Goal: Task Accomplishment & Management: Use online tool/utility

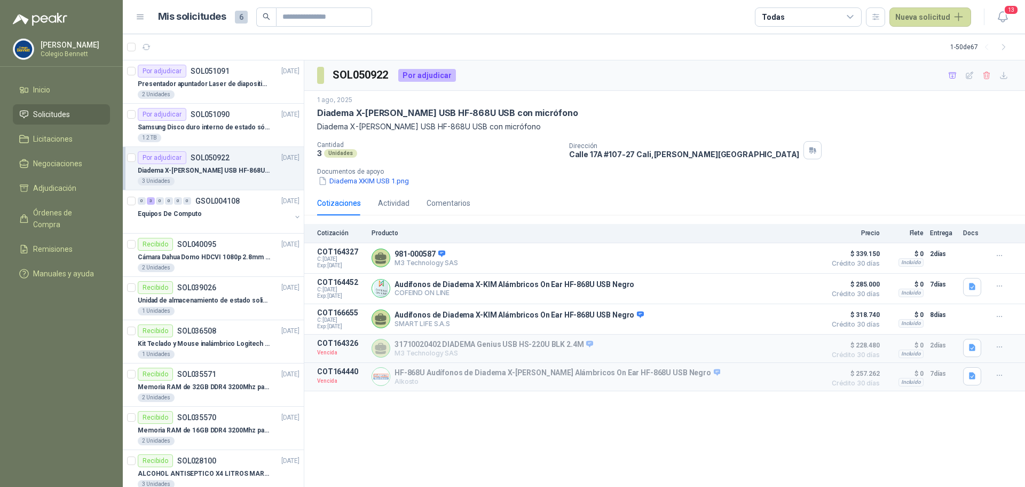
click at [59, 110] on span "Solicitudes" at bounding box center [51, 114] width 37 height 12
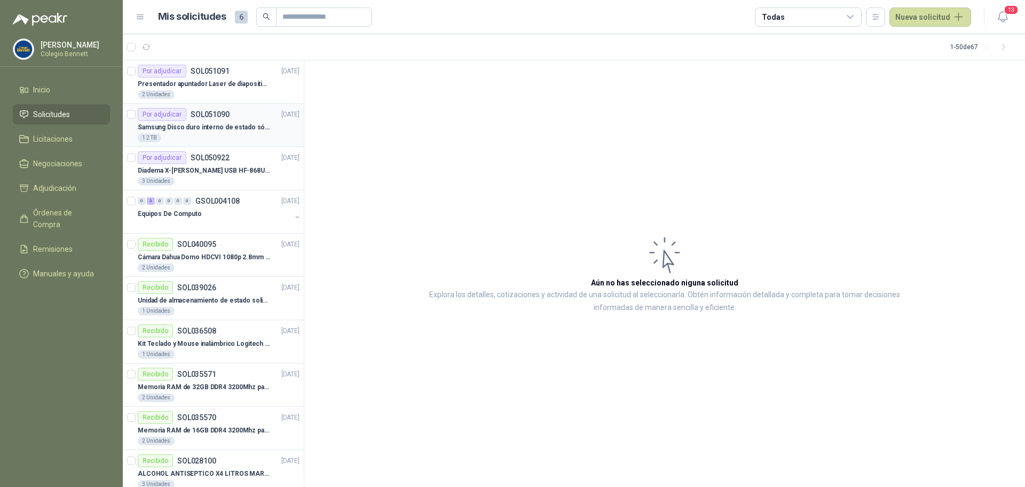
click at [221, 124] on p "Samsung Disco duro interno de estado sólido 990 PRO SSD NVMe M.2 PCIe Gen4, M.2…" at bounding box center [204, 127] width 133 height 10
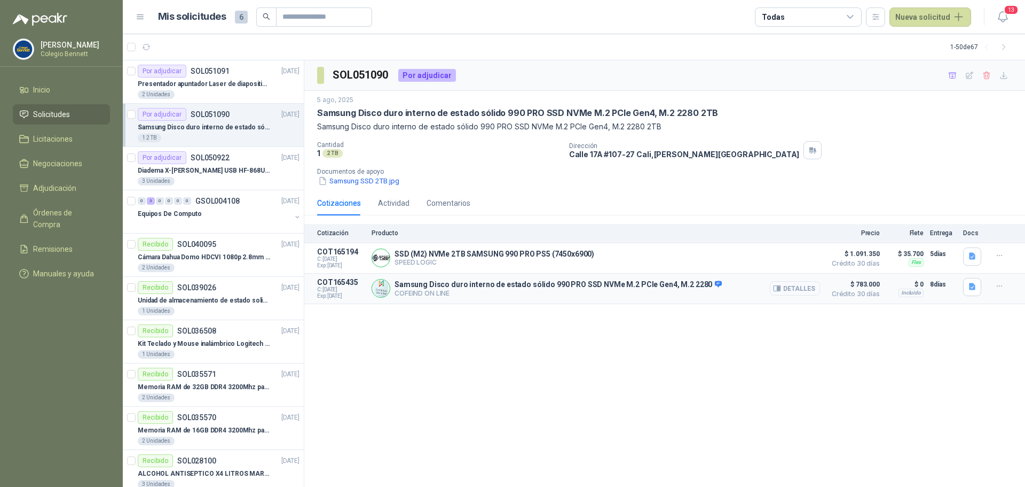
click at [805, 290] on button "Detalles" at bounding box center [795, 288] width 50 height 14
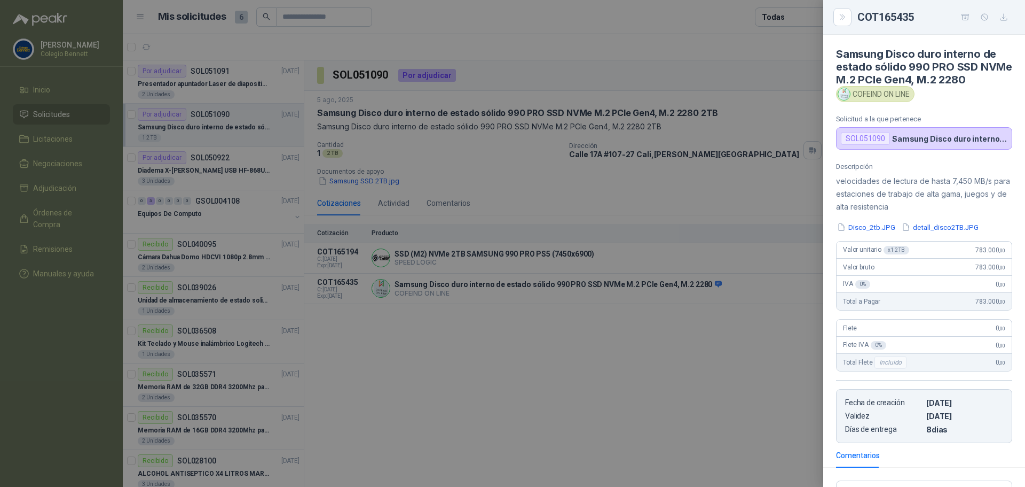
click at [743, 357] on div at bounding box center [512, 243] width 1025 height 487
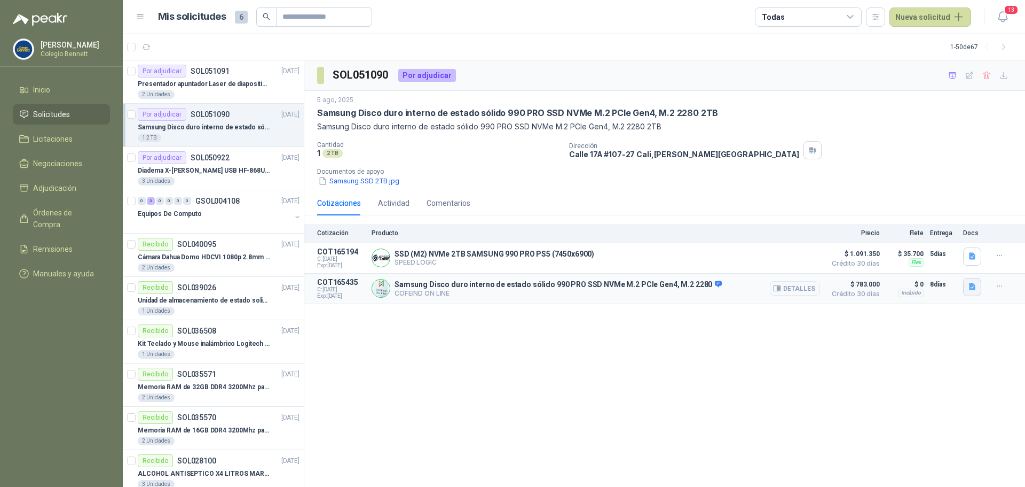
click at [973, 290] on icon "button" at bounding box center [972, 286] width 6 height 7
click at [938, 252] on button "Disco_2tb.JPG" at bounding box center [926, 252] width 60 height 11
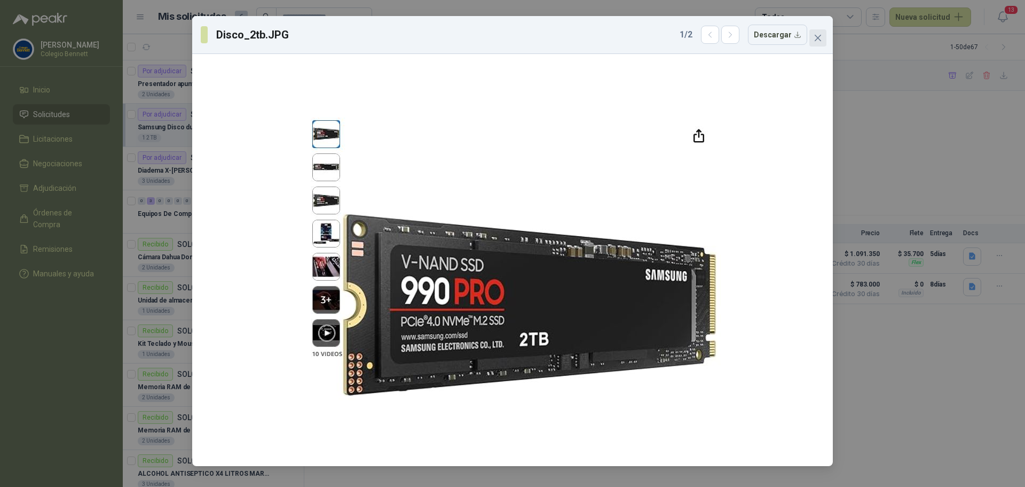
click at [819, 37] on icon "close" at bounding box center [818, 38] width 6 height 6
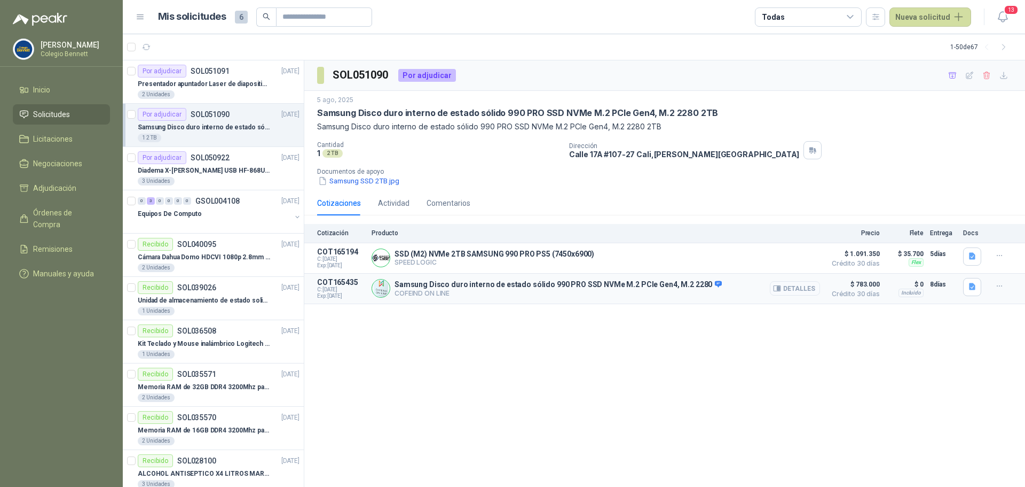
click at [801, 289] on button "Detalles" at bounding box center [795, 288] width 50 height 14
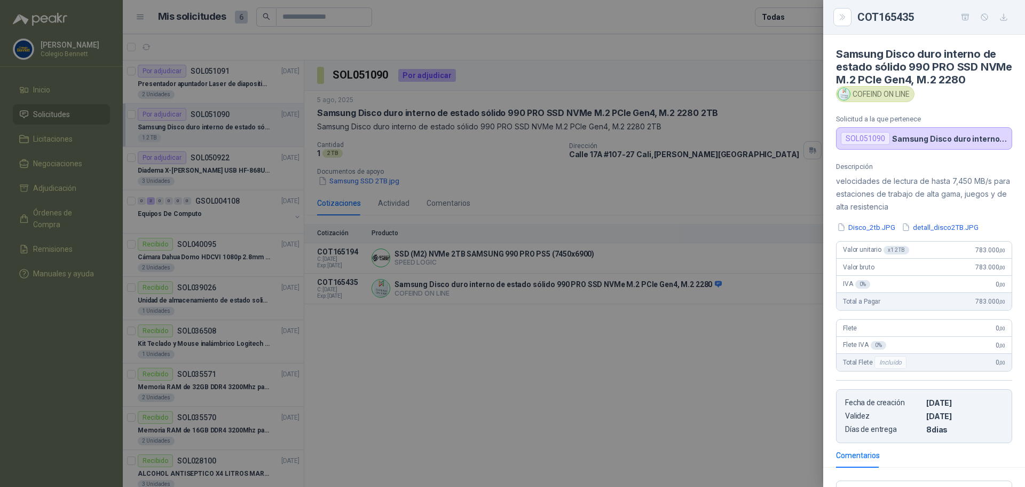
click at [709, 352] on div at bounding box center [512, 243] width 1025 height 487
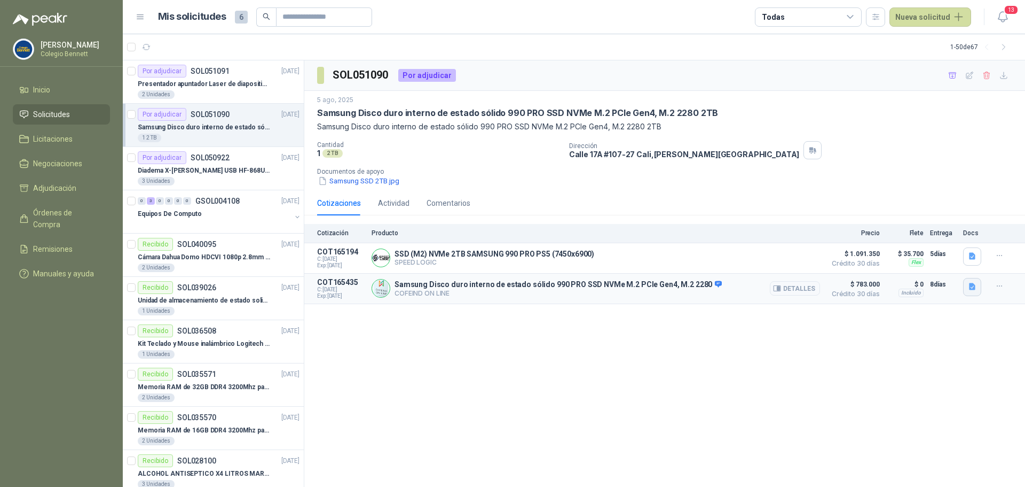
click at [972, 288] on icon "button" at bounding box center [972, 286] width 6 height 7
click at [750, 330] on div "SOL051090 Por adjudicar [DATE] Samsung Disco duro interno de estado sólido 990 …" at bounding box center [664, 273] width 721 height 427
click at [669, 294] on p "COFEIND ON LINE" at bounding box center [558, 293] width 327 height 8
click at [806, 290] on button "Detalles" at bounding box center [795, 288] width 50 height 14
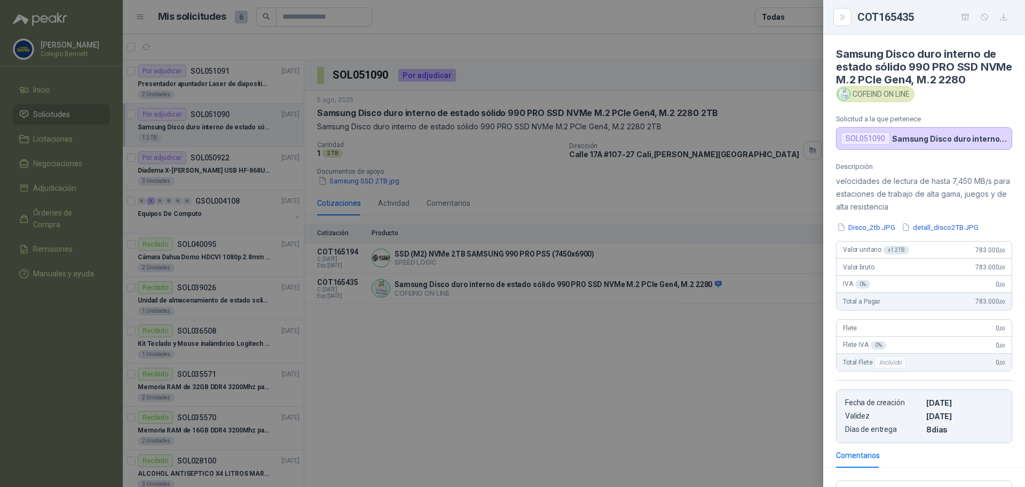
click at [707, 400] on div at bounding box center [512, 243] width 1025 height 487
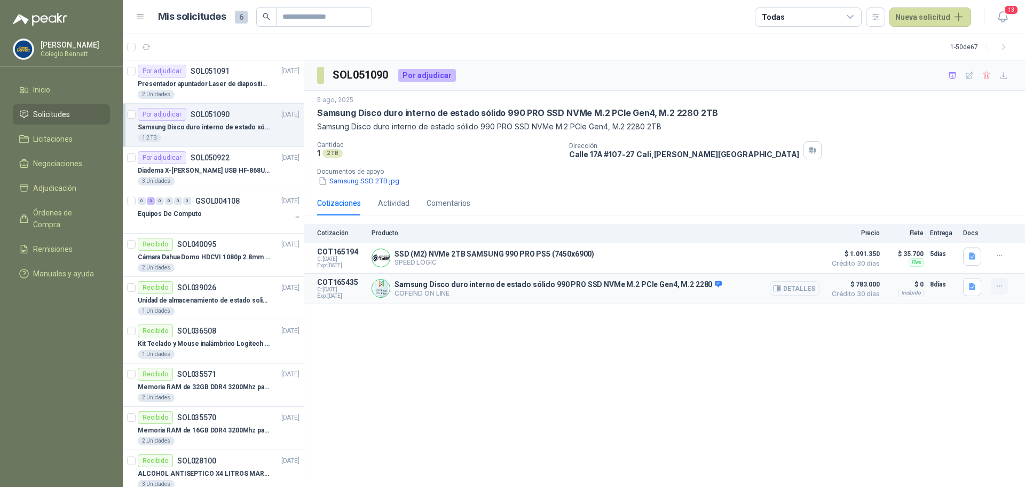
click at [1002, 286] on icon "button" at bounding box center [1000, 285] width 9 height 9
click at [948, 244] on button "Añadir" at bounding box center [978, 244] width 85 height 17
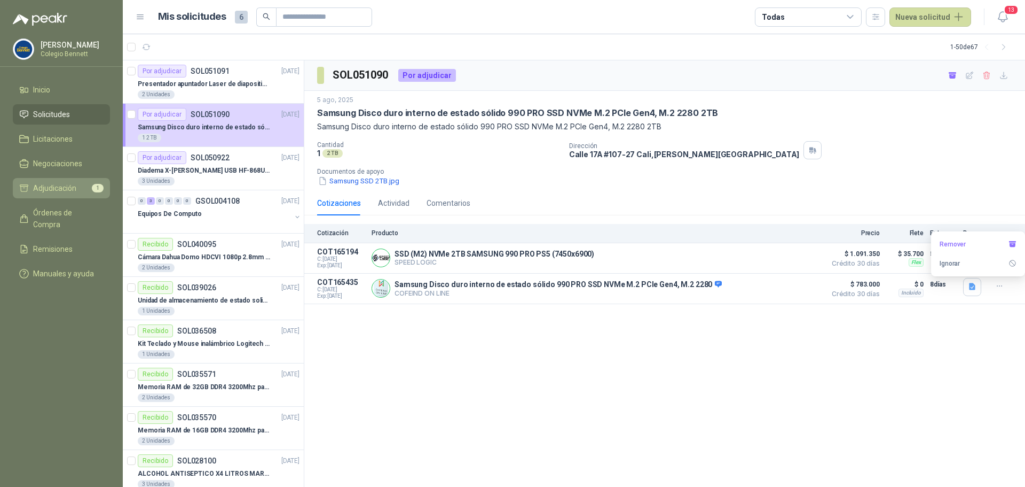
click at [66, 187] on span "Adjudicación" at bounding box center [54, 188] width 43 height 12
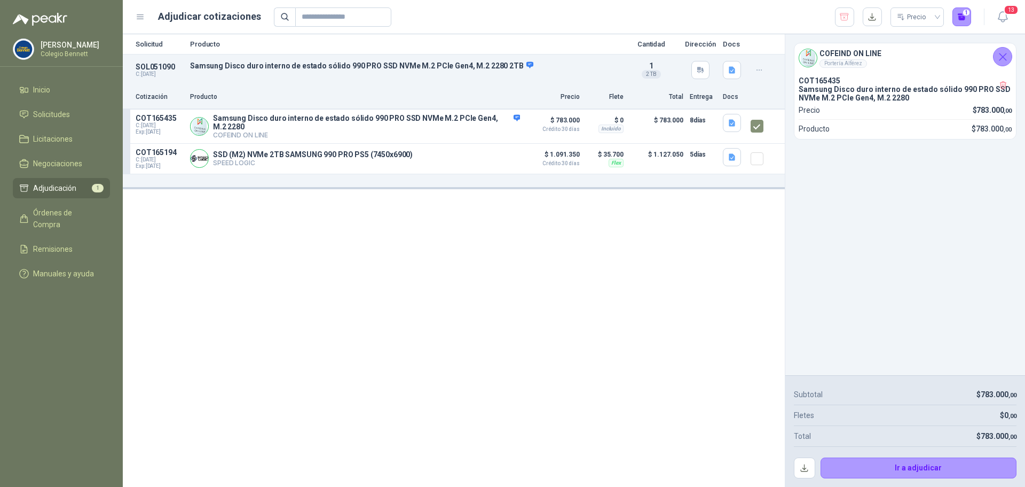
click at [476, 285] on div "Solicitud Producto Cantidad Dirección Docs SOL051090 C: [DATE] Samsung Disco du…" at bounding box center [454, 260] width 662 height 452
click at [951, 471] on button "Ir a adjudicar" at bounding box center [919, 467] width 197 height 21
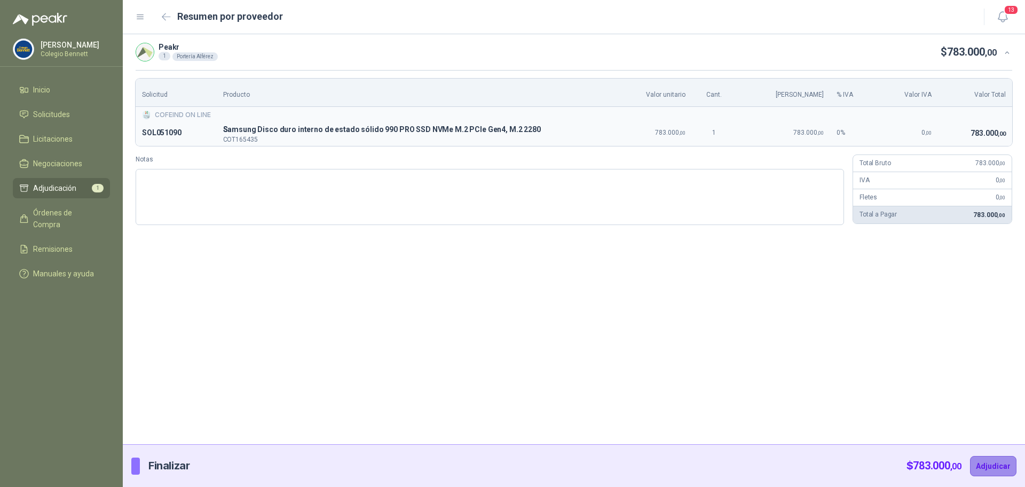
click at [1000, 466] on button "Adjudicar" at bounding box center [993, 466] width 46 height 20
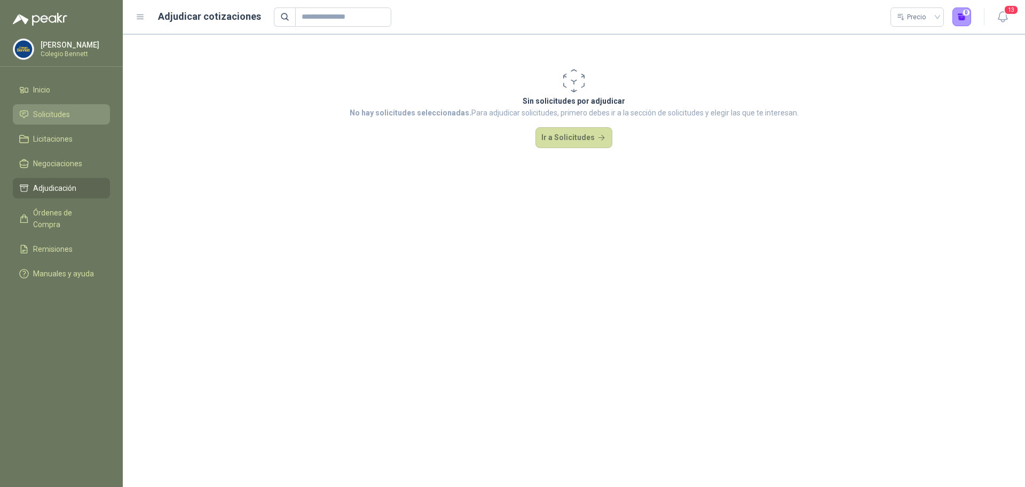
click at [38, 117] on span "Solicitudes" at bounding box center [51, 114] width 37 height 12
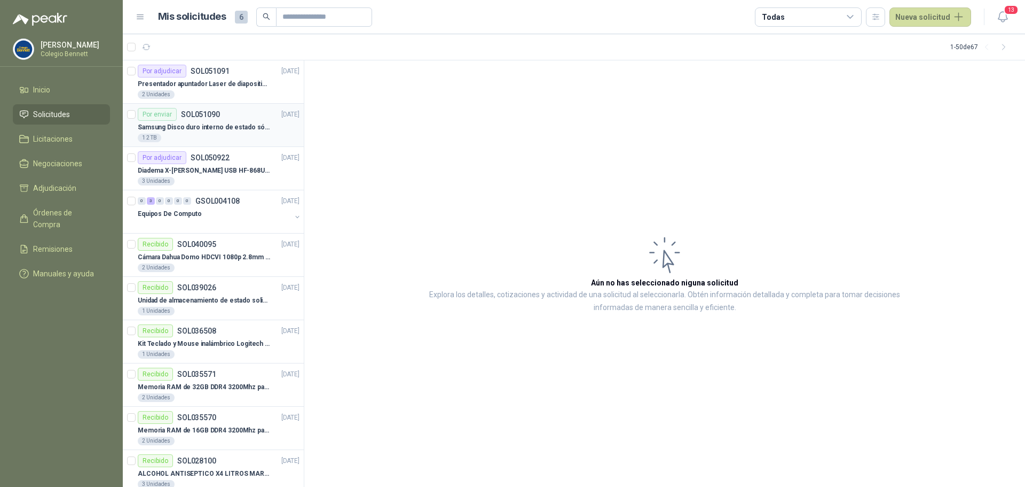
click at [216, 125] on p "Samsung Disco duro interno de estado sólido 990 PRO SSD NVMe M.2 PCIe Gen4, M.2…" at bounding box center [204, 127] width 133 height 10
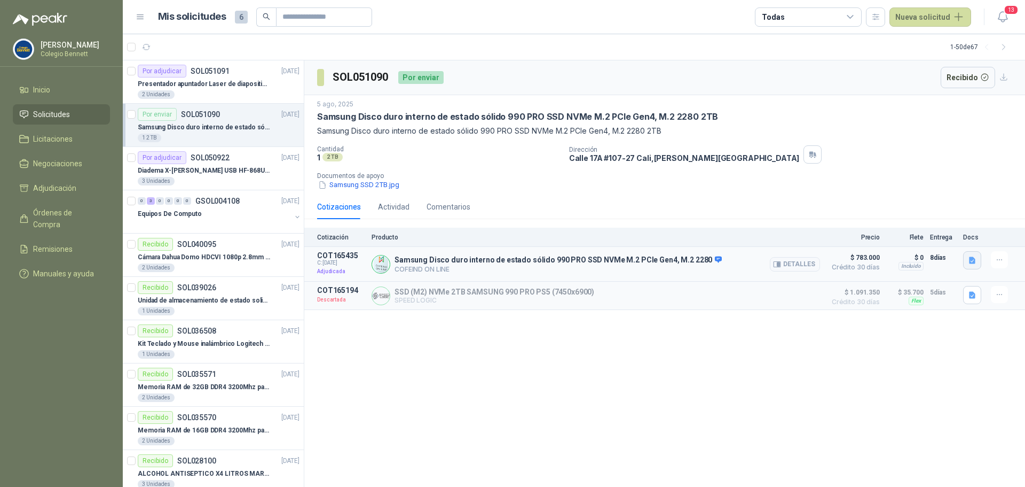
click at [970, 258] on icon "button" at bounding box center [972, 260] width 6 height 7
click at [952, 235] on button "detall_disco2TB.JPG" at bounding box center [935, 236] width 79 height 11
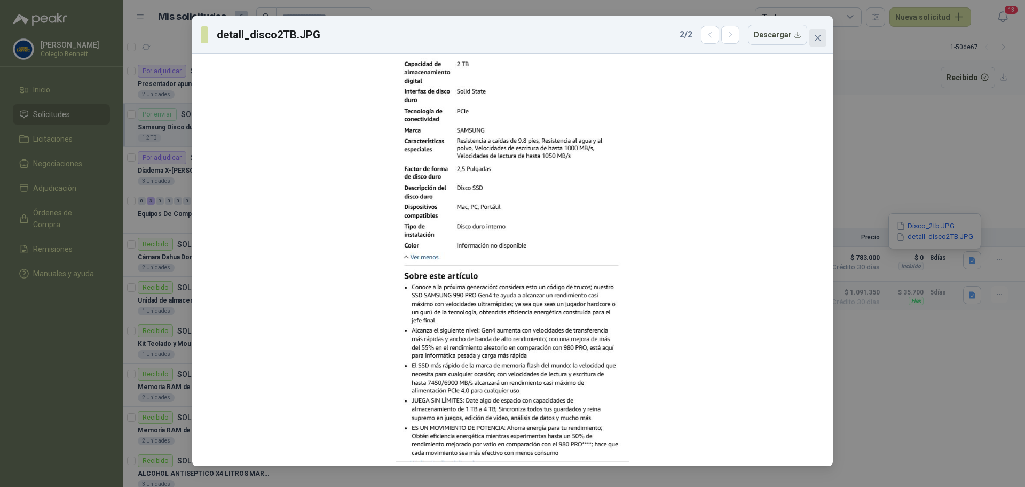
click at [818, 36] on icon "close" at bounding box center [818, 38] width 9 height 9
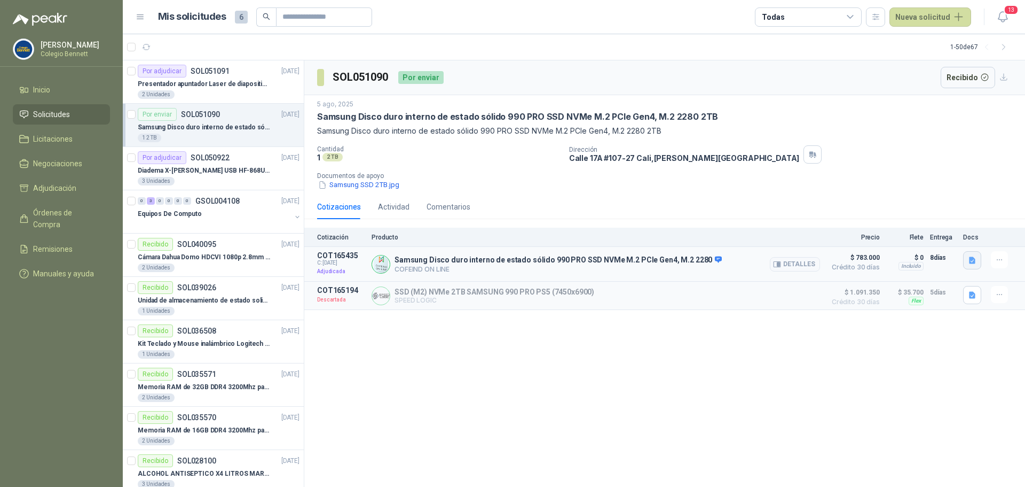
click at [970, 258] on icon "button" at bounding box center [972, 260] width 6 height 7
click at [939, 223] on button "Disco_2tb.JPG" at bounding box center [926, 225] width 60 height 11
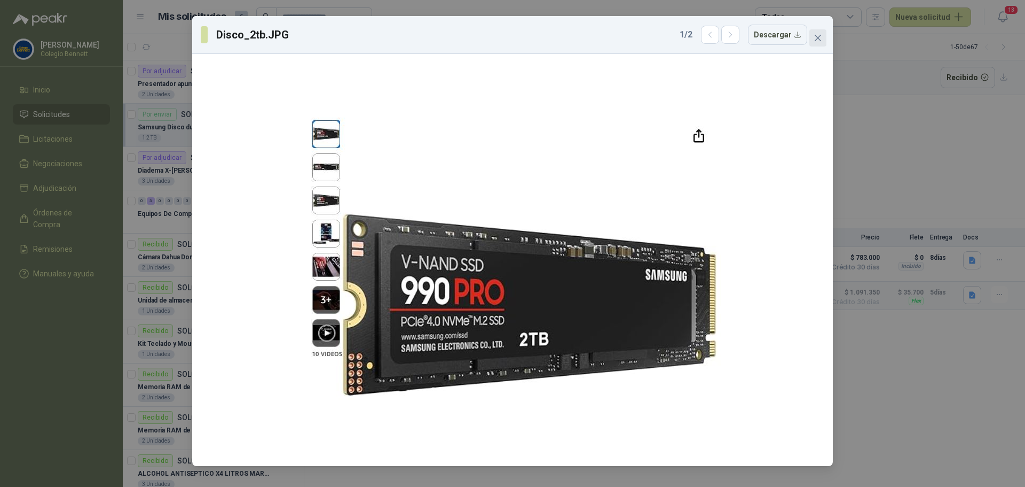
click at [820, 36] on icon "close" at bounding box center [818, 38] width 6 height 6
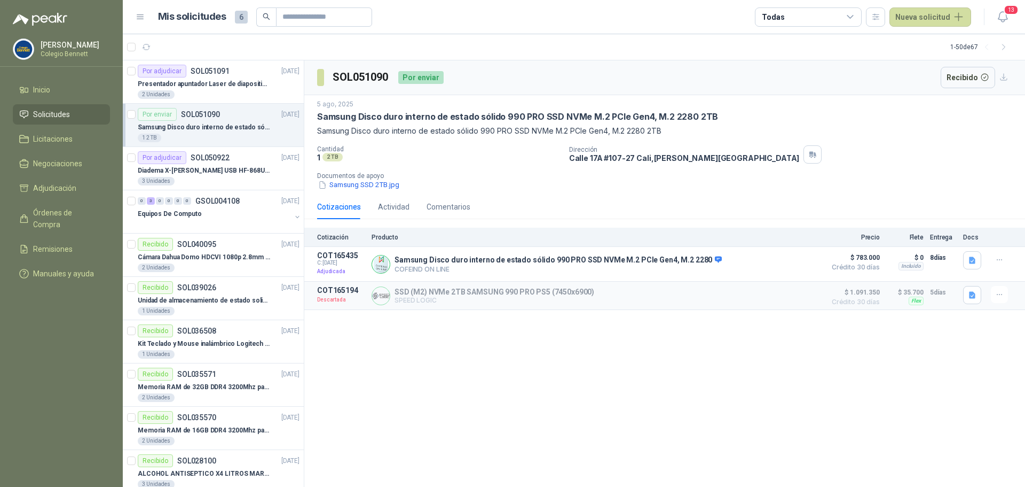
click at [39, 115] on span "Solicitudes" at bounding box center [51, 114] width 37 height 12
